Goal: Task Accomplishment & Management: Use online tool/utility

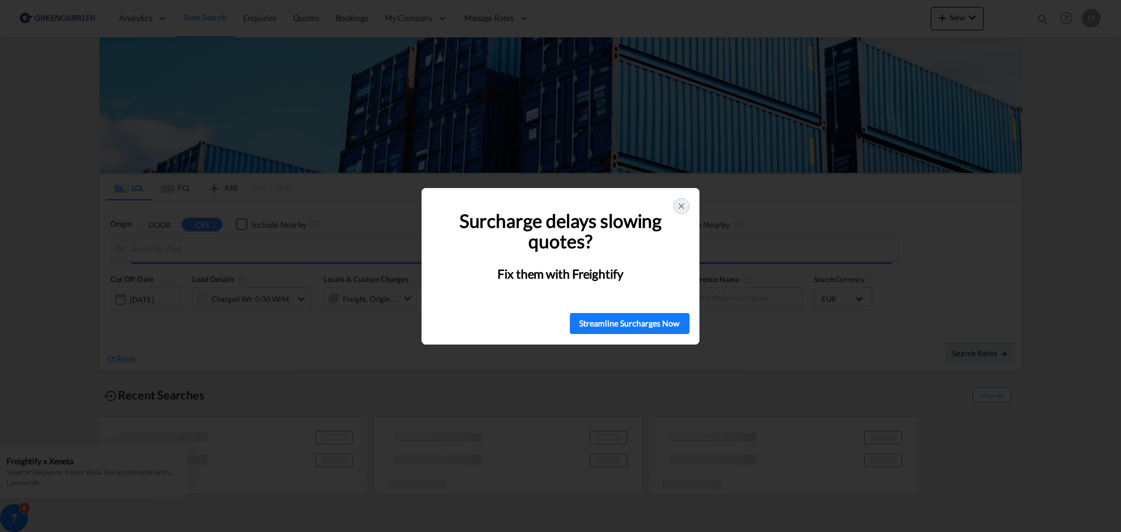
type input "Xiamen Pt, FJ, CNXMG"
type input "[GEOGRAPHIC_DATA] ([GEOGRAPHIC_DATA]), [GEOGRAPHIC_DATA]"
click at [682, 207] on icon at bounding box center [681, 206] width 5 height 5
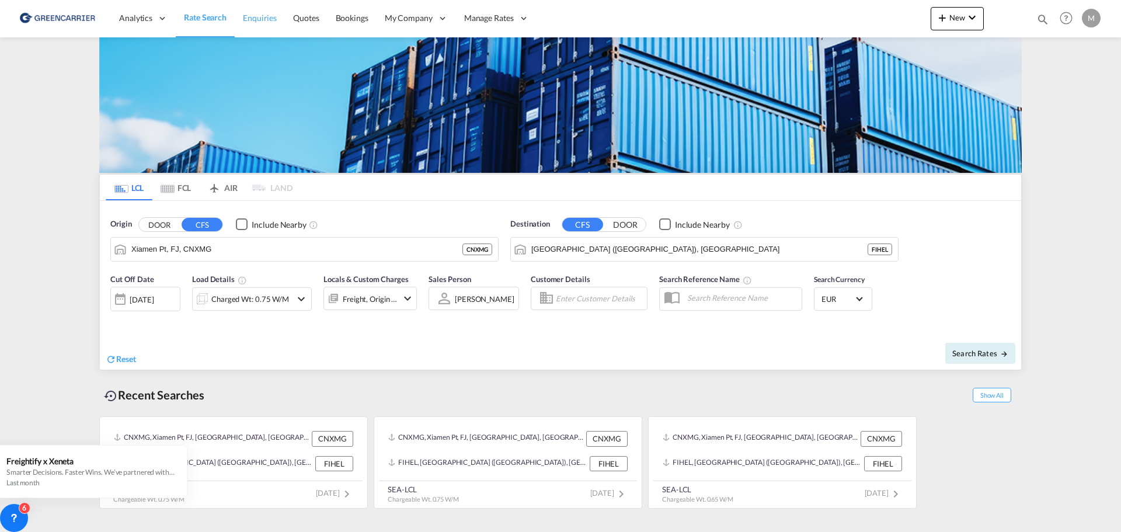
click at [252, 21] on span "Enquiries" at bounding box center [260, 18] width 34 height 10
